Goal: Navigation & Orientation: Find specific page/section

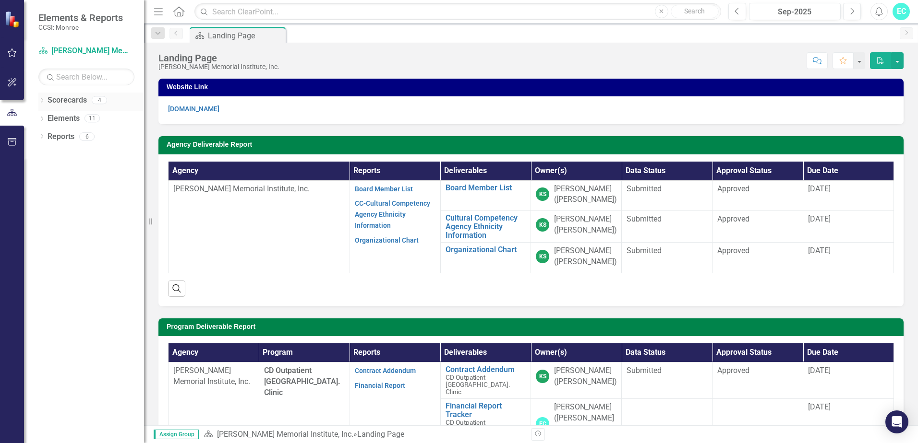
click at [42, 101] on icon "Dropdown" at bounding box center [41, 101] width 7 height 5
click at [58, 119] on link "[PERSON_NAME] Memorial Institute, Inc." at bounding box center [98, 118] width 91 height 11
click at [47, 119] on icon "Dropdown" at bounding box center [46, 118] width 7 height 6
click at [65, 137] on link "CD Outpatient [GEOGRAPHIC_DATA]. Clinic" at bounding box center [103, 137] width 82 height 11
